Goal: Information Seeking & Learning: Understand process/instructions

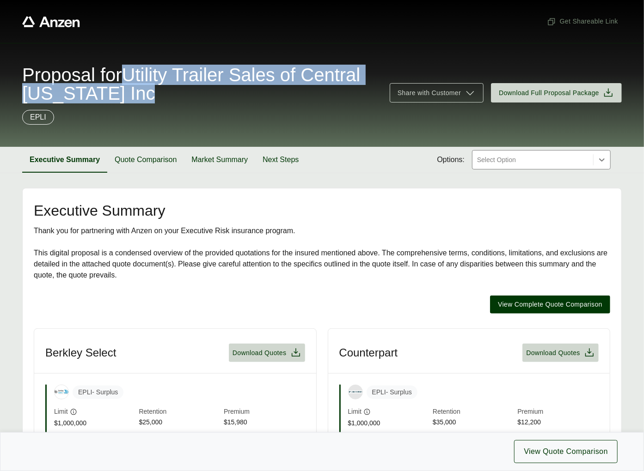
drag, startPoint x: 135, startPoint y: 71, endPoint x: 211, endPoint y: 88, distance: 77.8
click at [211, 88] on span "Proposal for Utility Trailer Sales of Central [US_STATE] Inc" at bounding box center [200, 84] width 356 height 37
copy span "Utility Trailer Sales of Central [US_STATE] Inc"
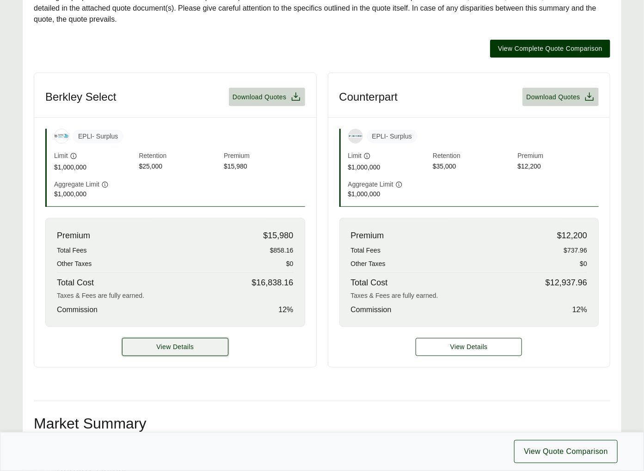
click at [178, 353] on button "View Details" at bounding box center [175, 347] width 106 height 18
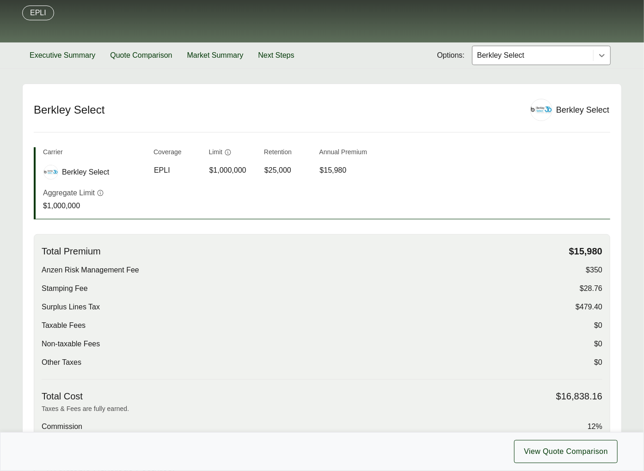
scroll to position [492, 0]
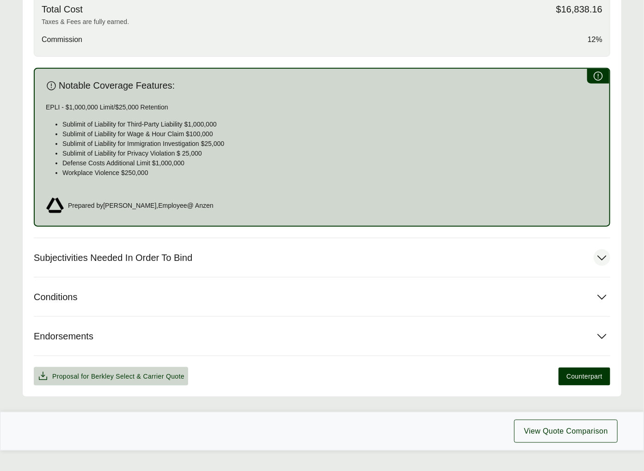
click at [238, 258] on button "Subjectivities Needed In Order To Bind" at bounding box center [322, 257] width 576 height 39
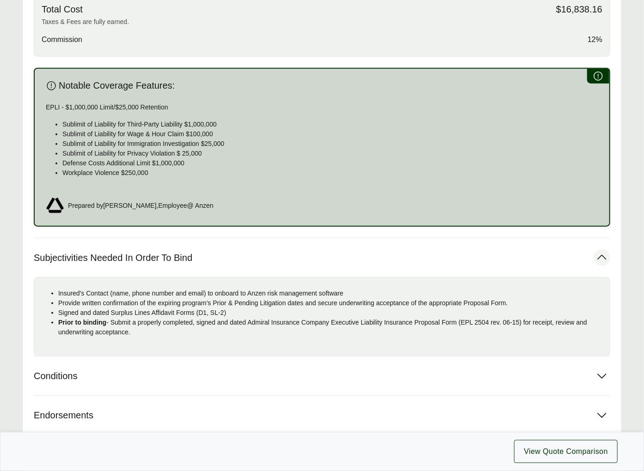
scroll to position [498, 0]
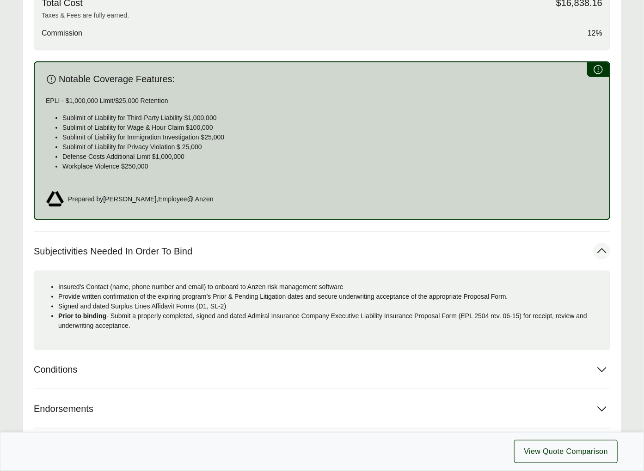
drag, startPoint x: 183, startPoint y: 325, endPoint x: 88, endPoint y: 288, distance: 102.5
click at [35, 286] on div "Insured's Contact (name, phone number and email) to onboard to Anzen risk manag…" at bounding box center [322, 310] width 576 height 79
copy ul "Insured's Contact (name, phone number and email) to onboard to Anzen risk manag…"
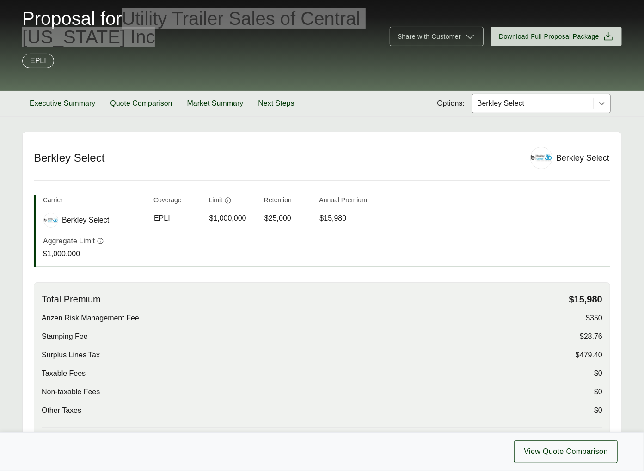
scroll to position [63, 0]
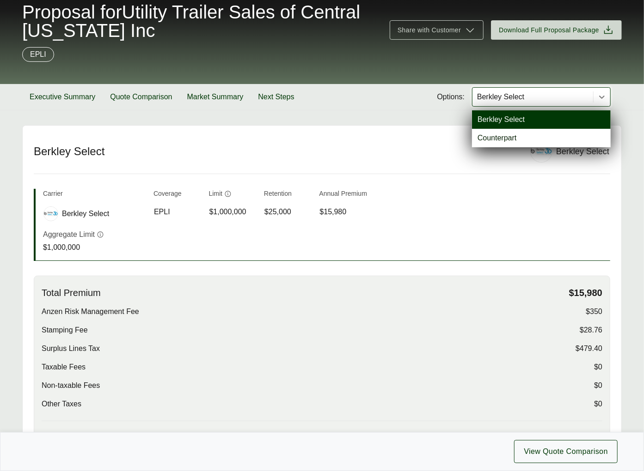
click at [554, 103] on div "Berkley Select" at bounding box center [532, 97] width 121 height 18
click at [514, 137] on div "Counterpart" at bounding box center [541, 138] width 139 height 18
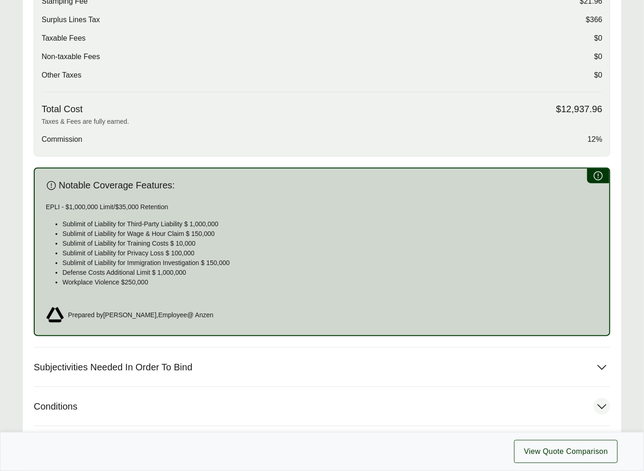
scroll to position [509, 0]
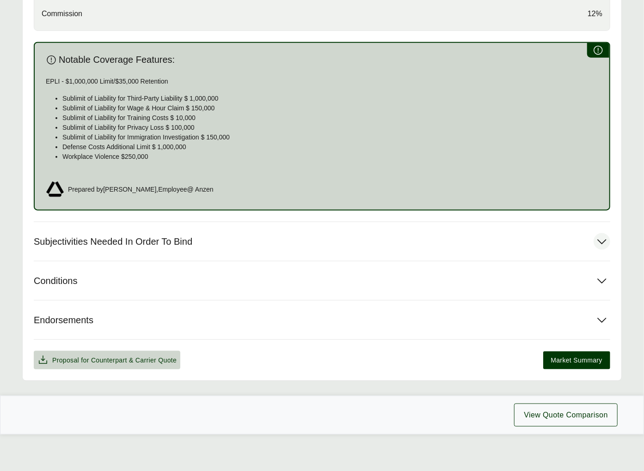
click at [171, 249] on button "Subjectivities Needed In Order To Bind" at bounding box center [322, 241] width 576 height 39
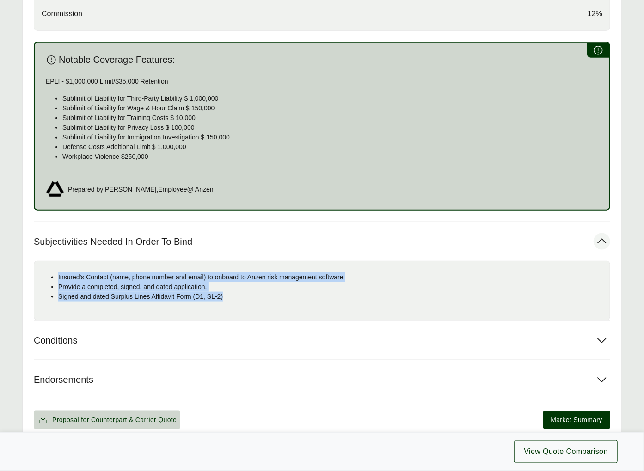
drag, startPoint x: 233, startPoint y: 294, endPoint x: 46, endPoint y: 275, distance: 188.1
click at [46, 275] on ul "Insured's Contact (name, phone number and email) to onboard to Anzen risk manag…" at bounding box center [322, 287] width 561 height 29
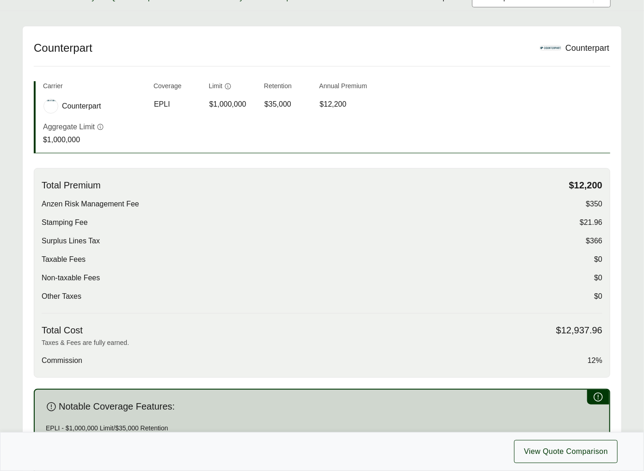
scroll to position [0, 0]
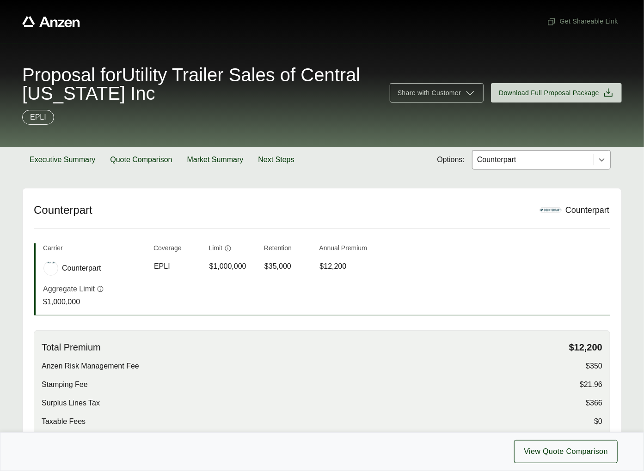
click at [506, 167] on div "Counterpart" at bounding box center [532, 160] width 121 height 18
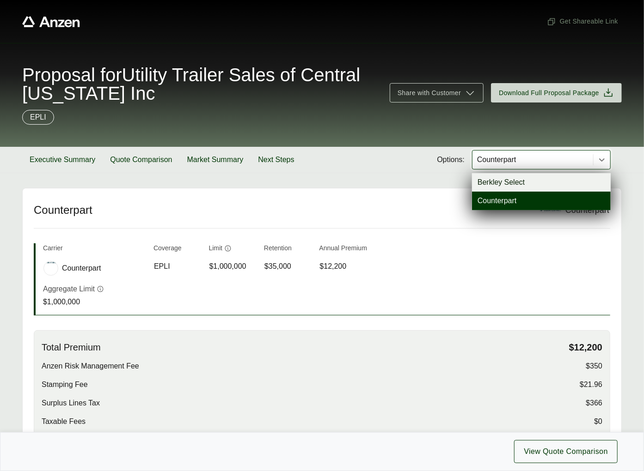
click at [509, 183] on div "Berkley Select" at bounding box center [541, 182] width 139 height 18
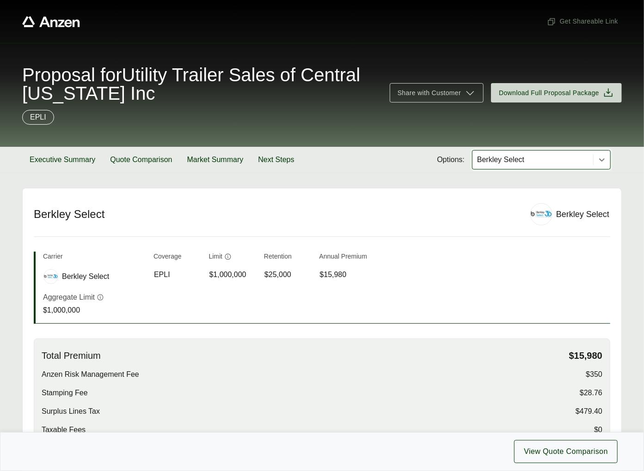
scroll to position [86, 0]
